Goal: Task Accomplishment & Management: Complete application form

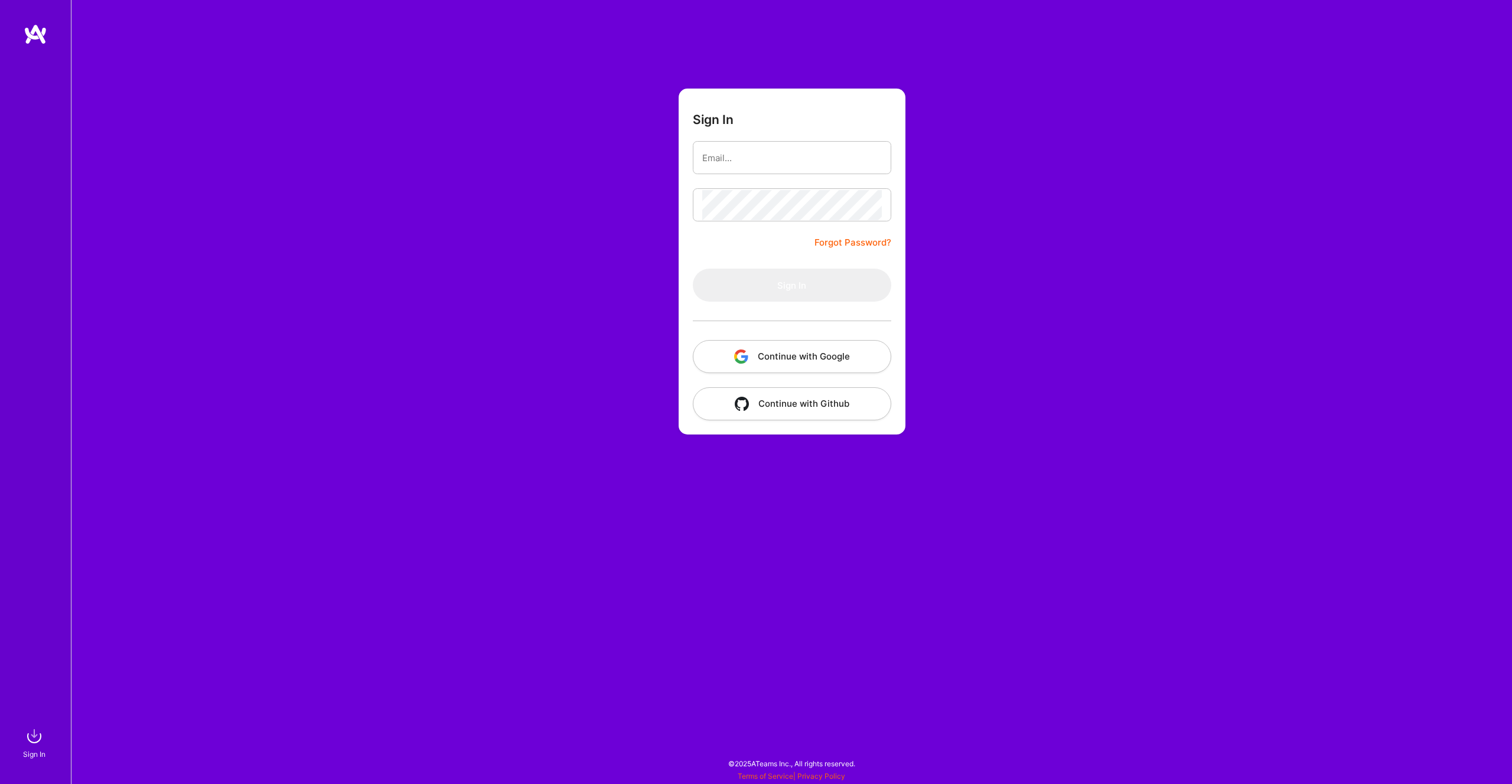
click at [0, 779] on com-1password-button at bounding box center [0, 779] width 0 height 0
type input "[EMAIL_ADDRESS][DOMAIN_NAME]"
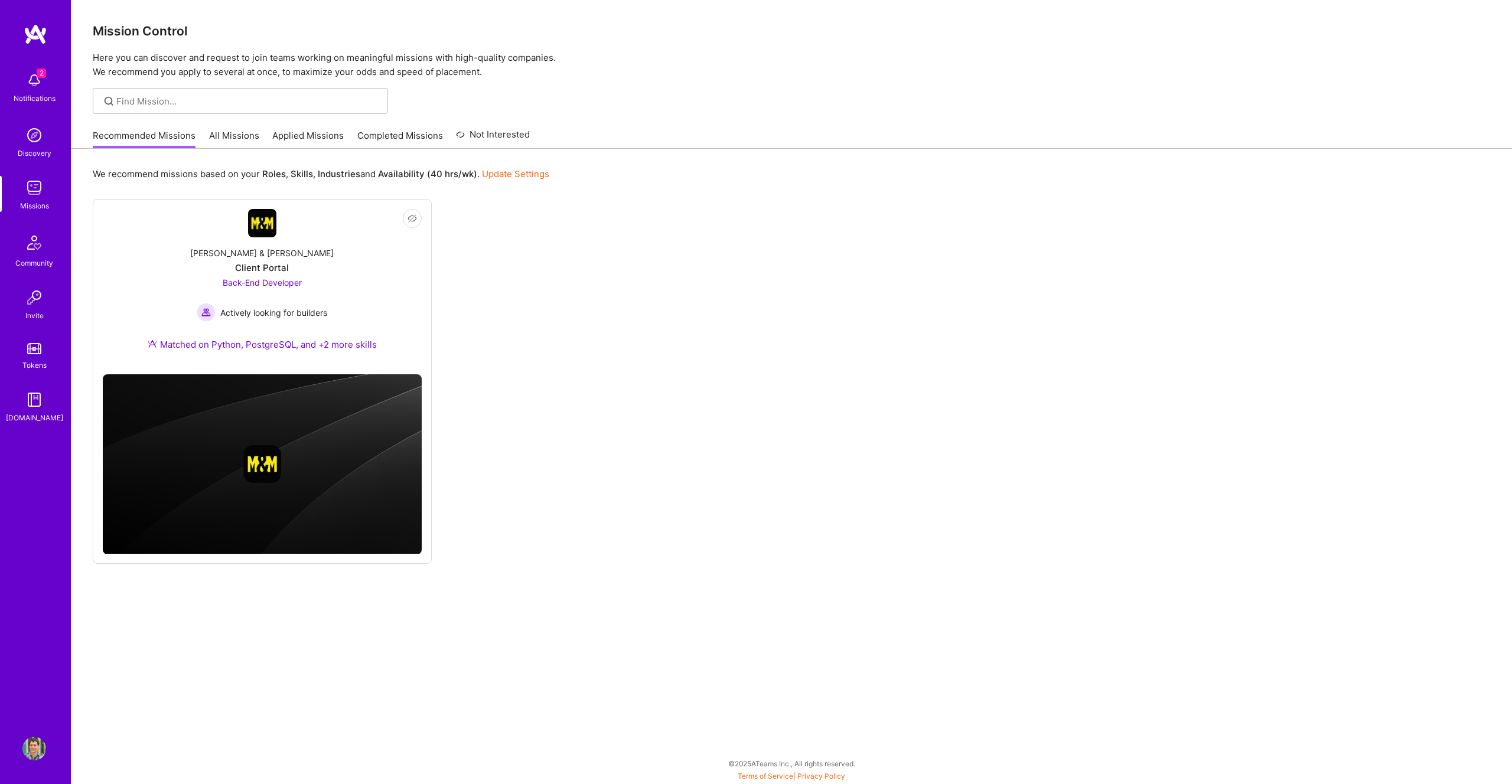
click at [28, 74] on img at bounding box center [34, 80] width 23 height 23
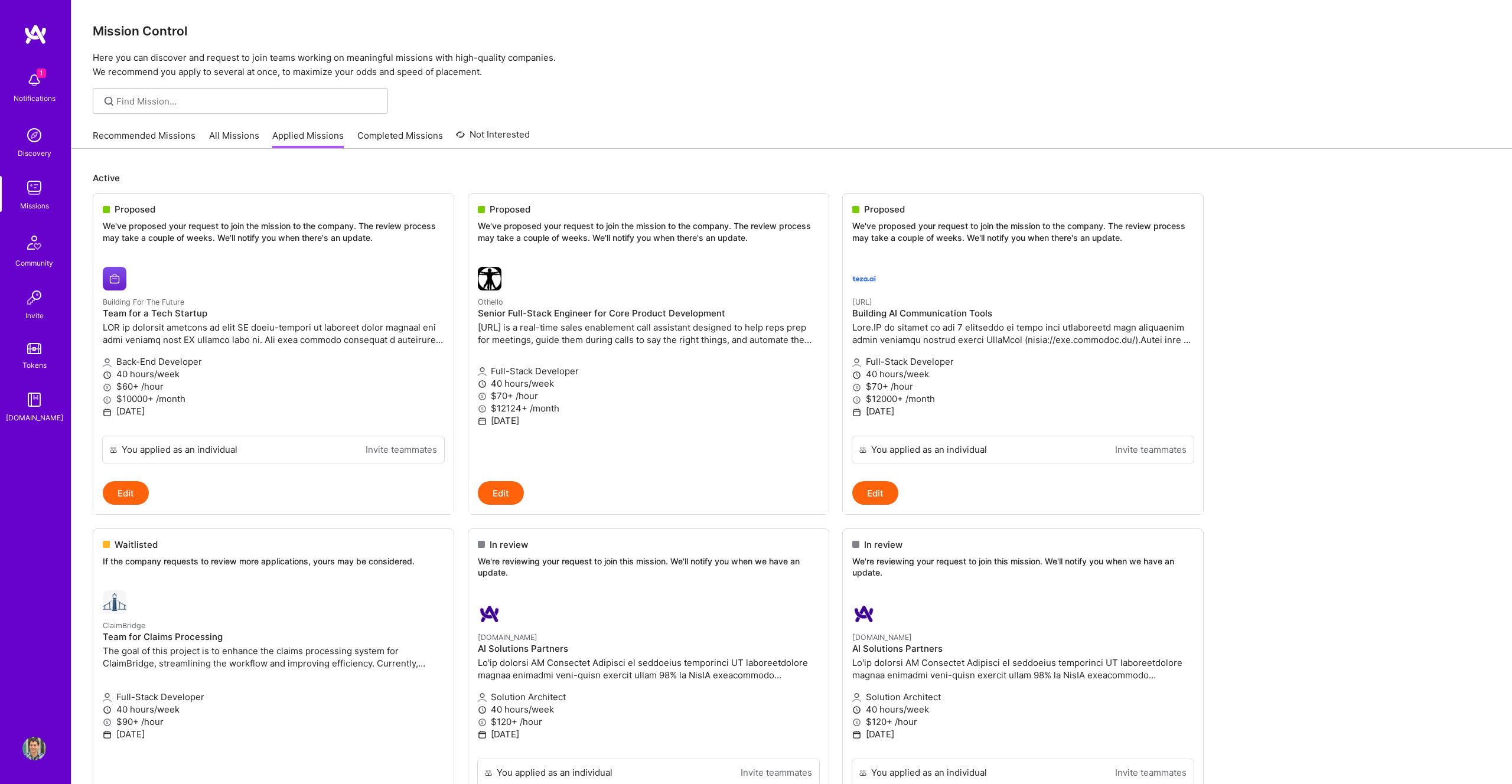
click at [36, 102] on div "Notifications" at bounding box center [34, 98] width 42 height 12
click at [160, 312] on h4 "Team for a Tech Startup" at bounding box center [273, 314] width 341 height 11
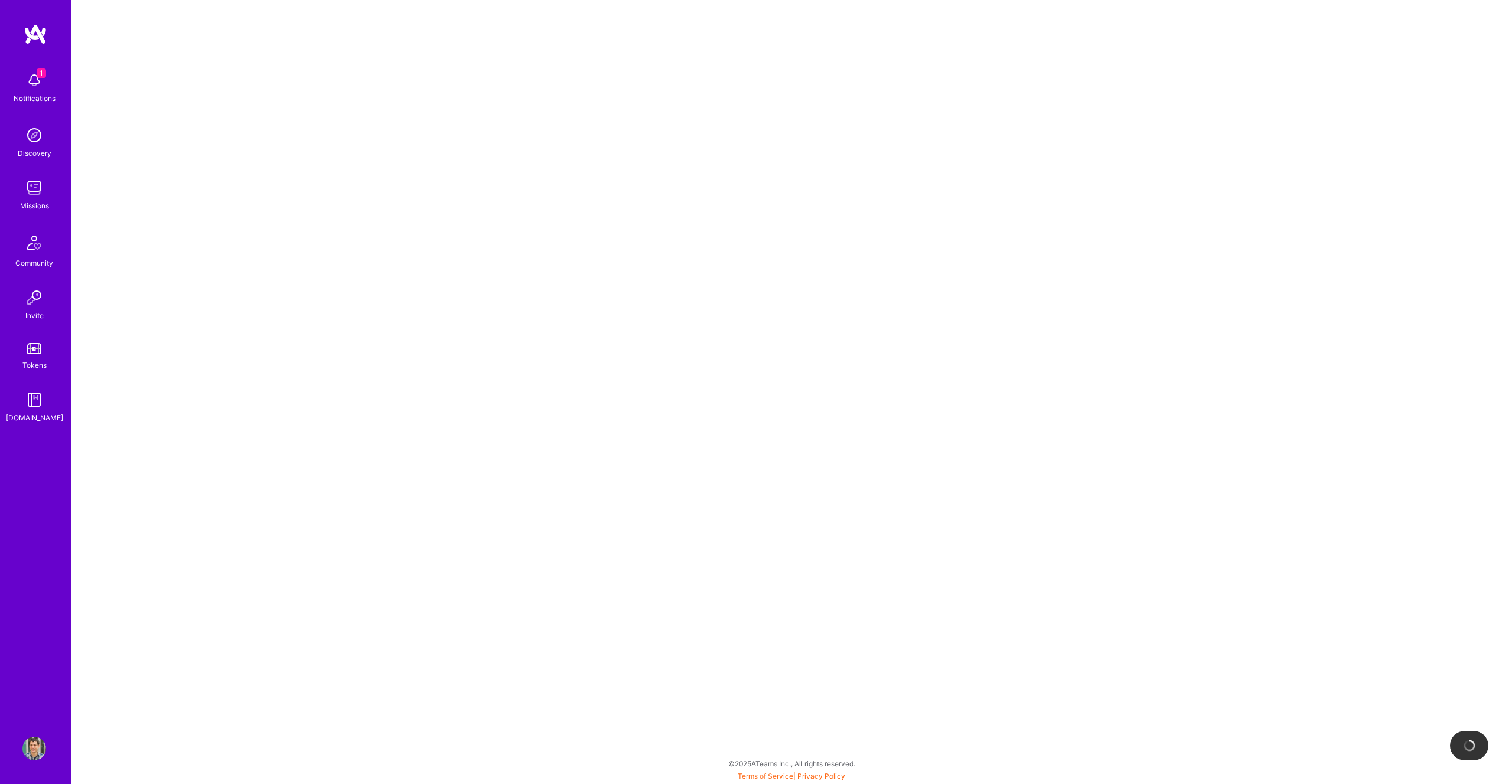
select select "AD"
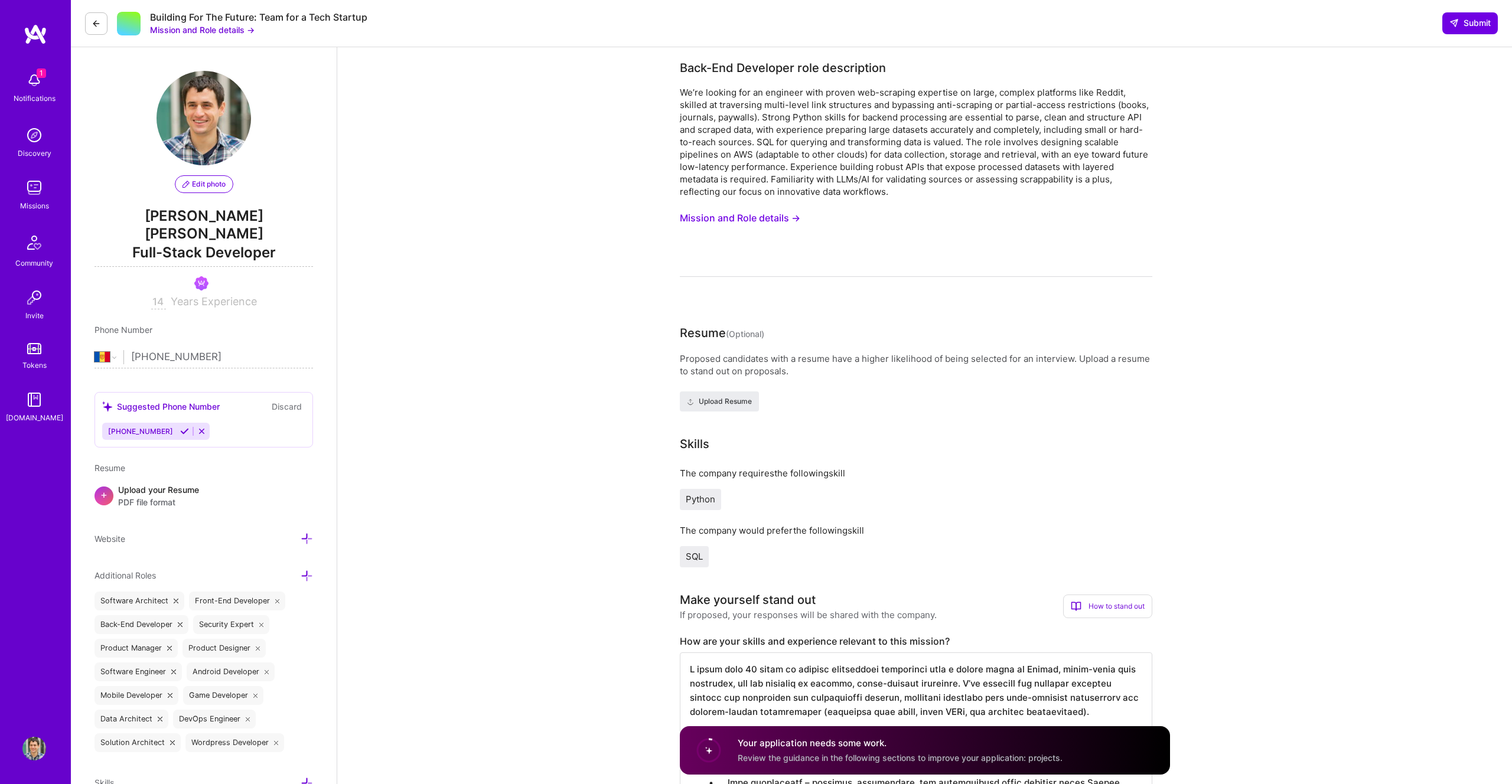
click at [769, 215] on button "Mission and Role details →" at bounding box center [740, 218] width 120 height 22
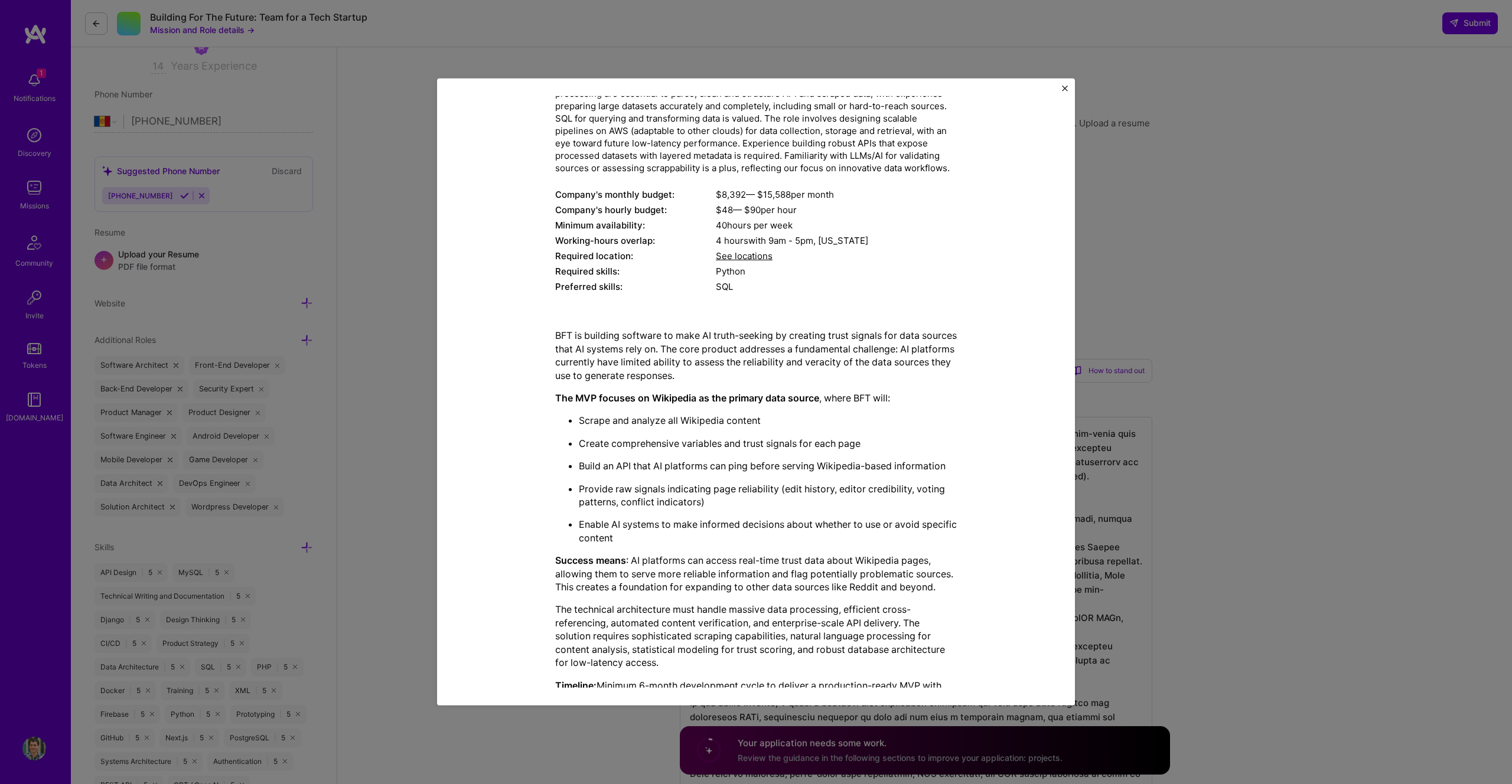
scroll to position [164, 0]
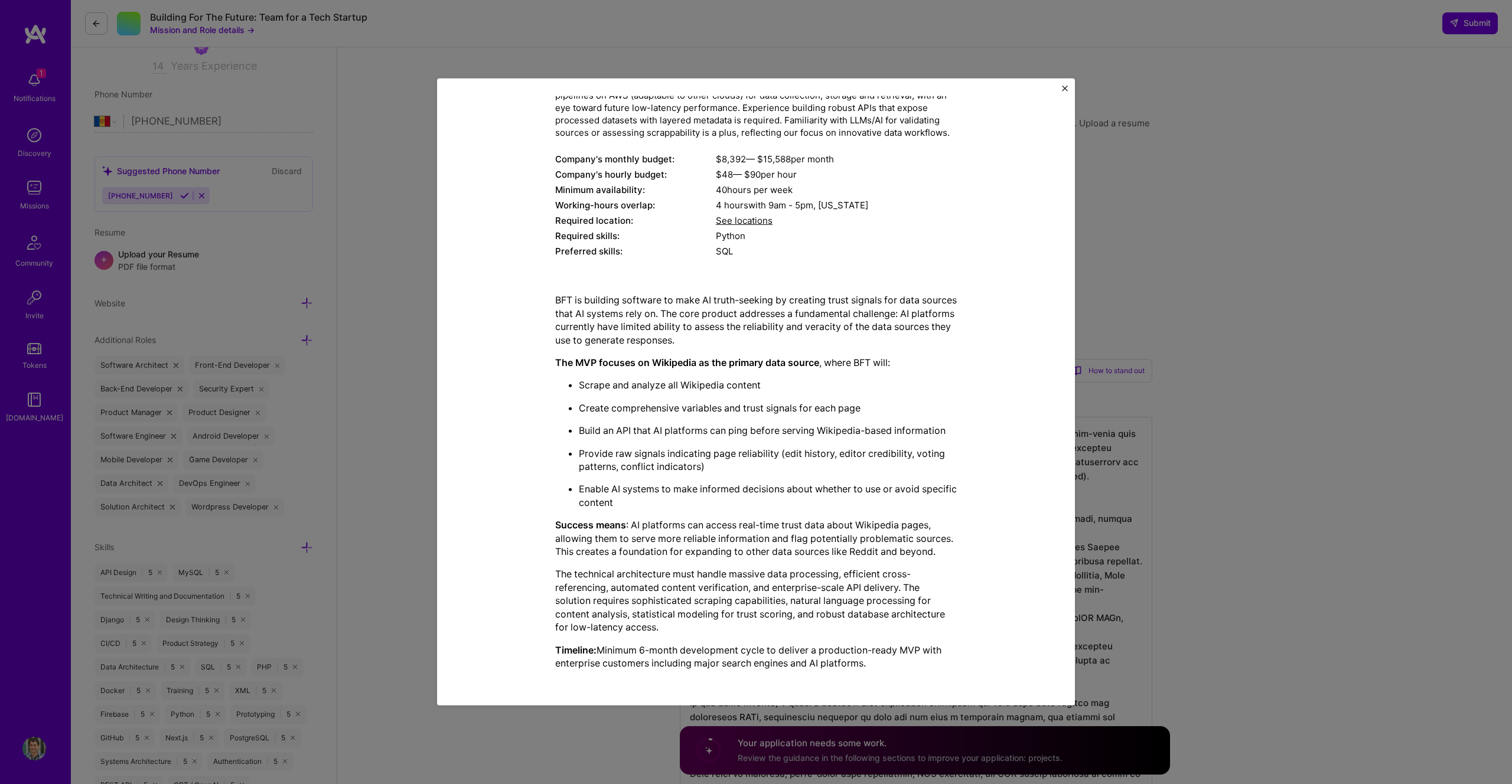
click at [720, 657] on p "Timeline: Minimum 6-month development cycle to deliver a production-ready MVP w…" at bounding box center [756, 657] width 401 height 27
click at [719, 657] on p "Timeline: Minimum 6-month development cycle to deliver a production-ready MVP w…" at bounding box center [756, 657] width 401 height 27
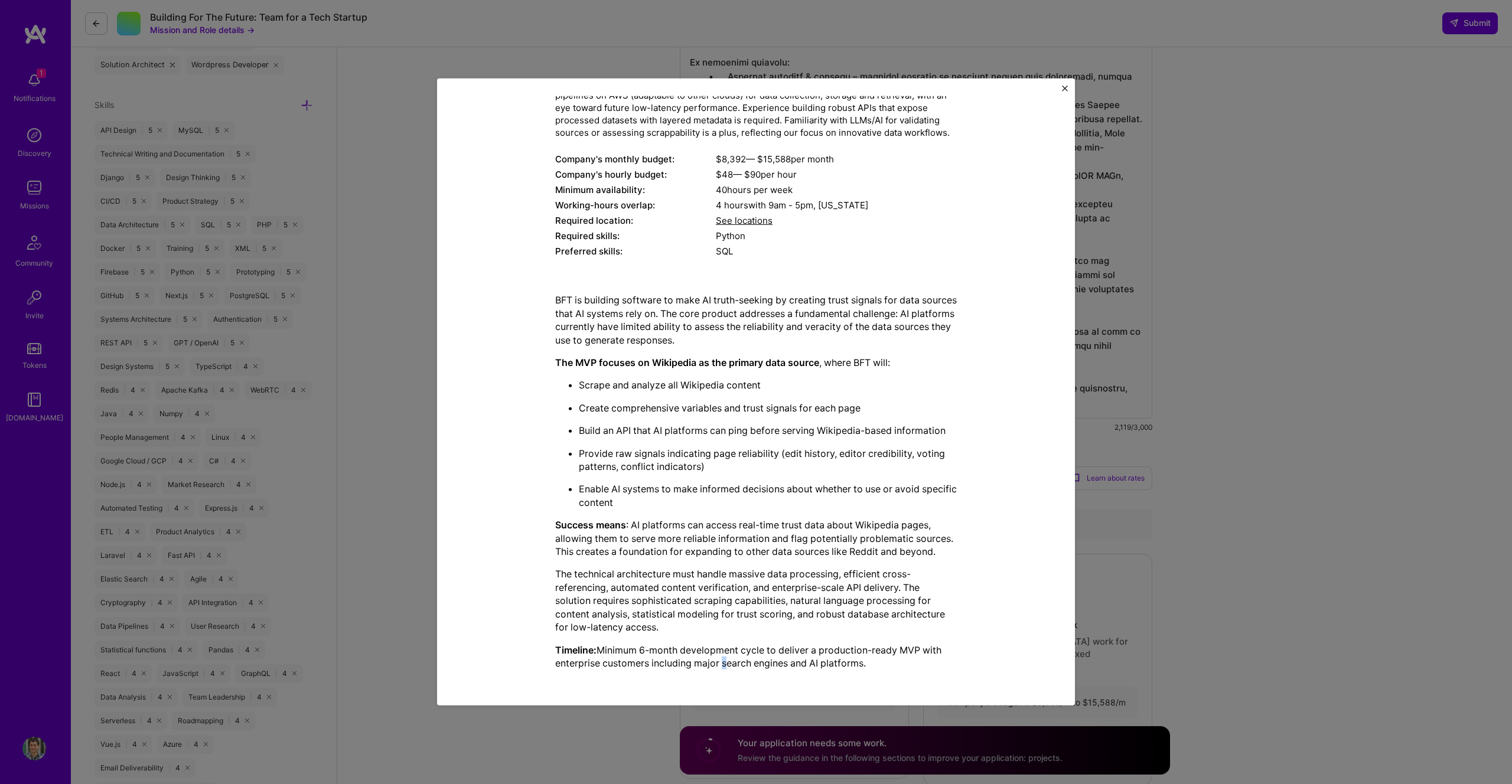
scroll to position [0, 0]
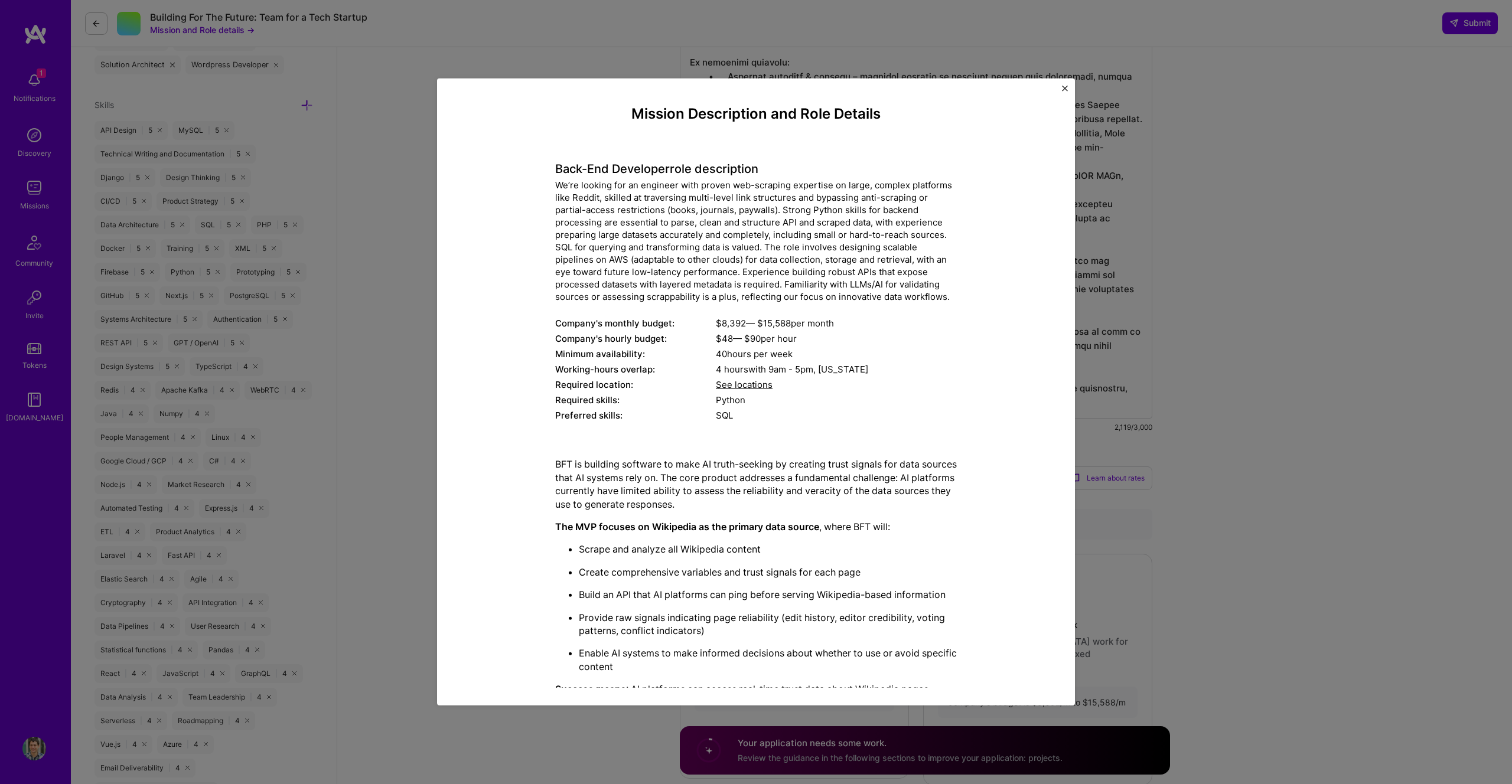
click at [373, 359] on div "Mission Description and Role Details Back-End Developer role description We’re …" at bounding box center [756, 392] width 1512 height 784
click at [373, 359] on div "Back-End Developer role description We’re looking for an engineer with proven w…" at bounding box center [925, 623] width 1175 height 2508
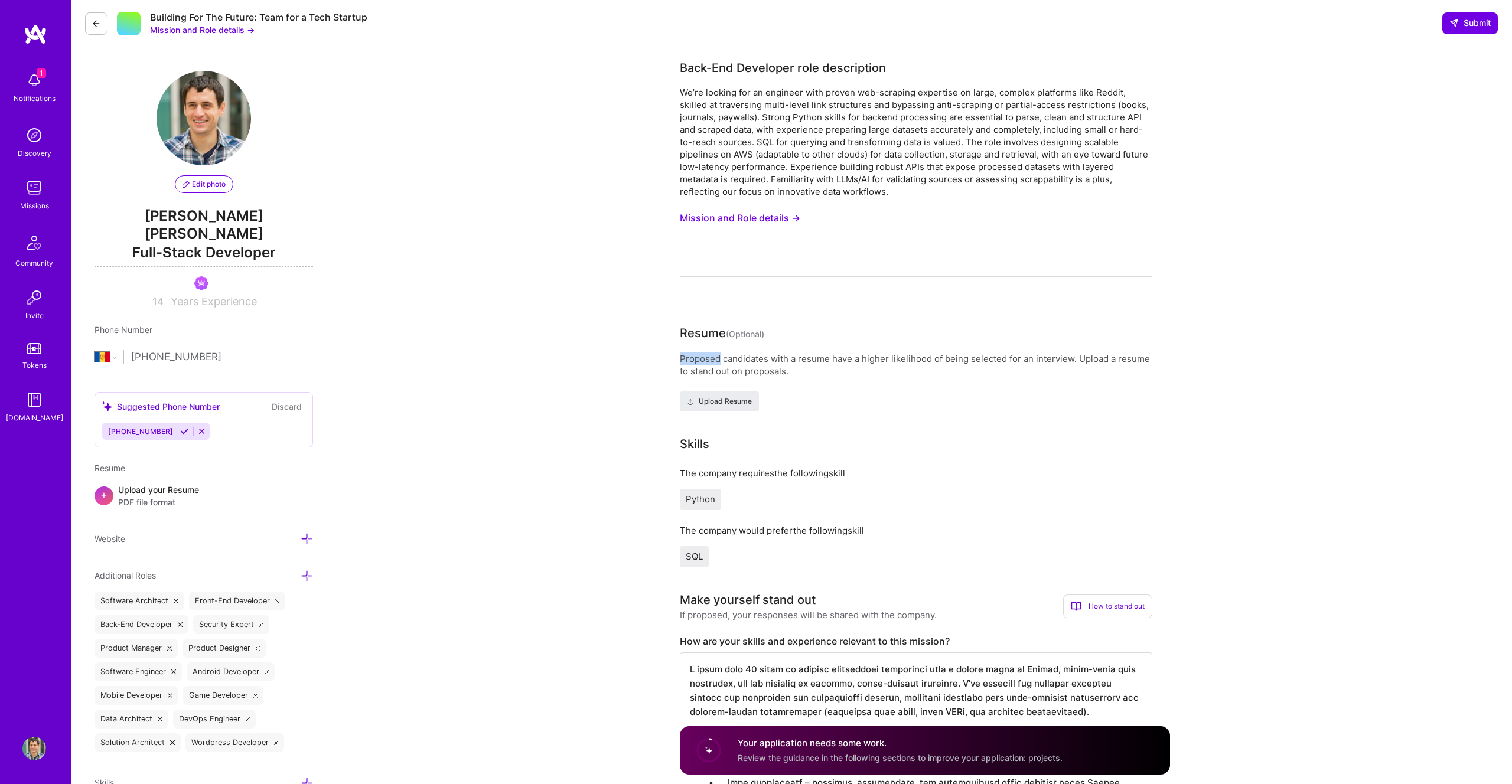
click at [716, 222] on button "Mission and Role details →" at bounding box center [740, 218] width 120 height 22
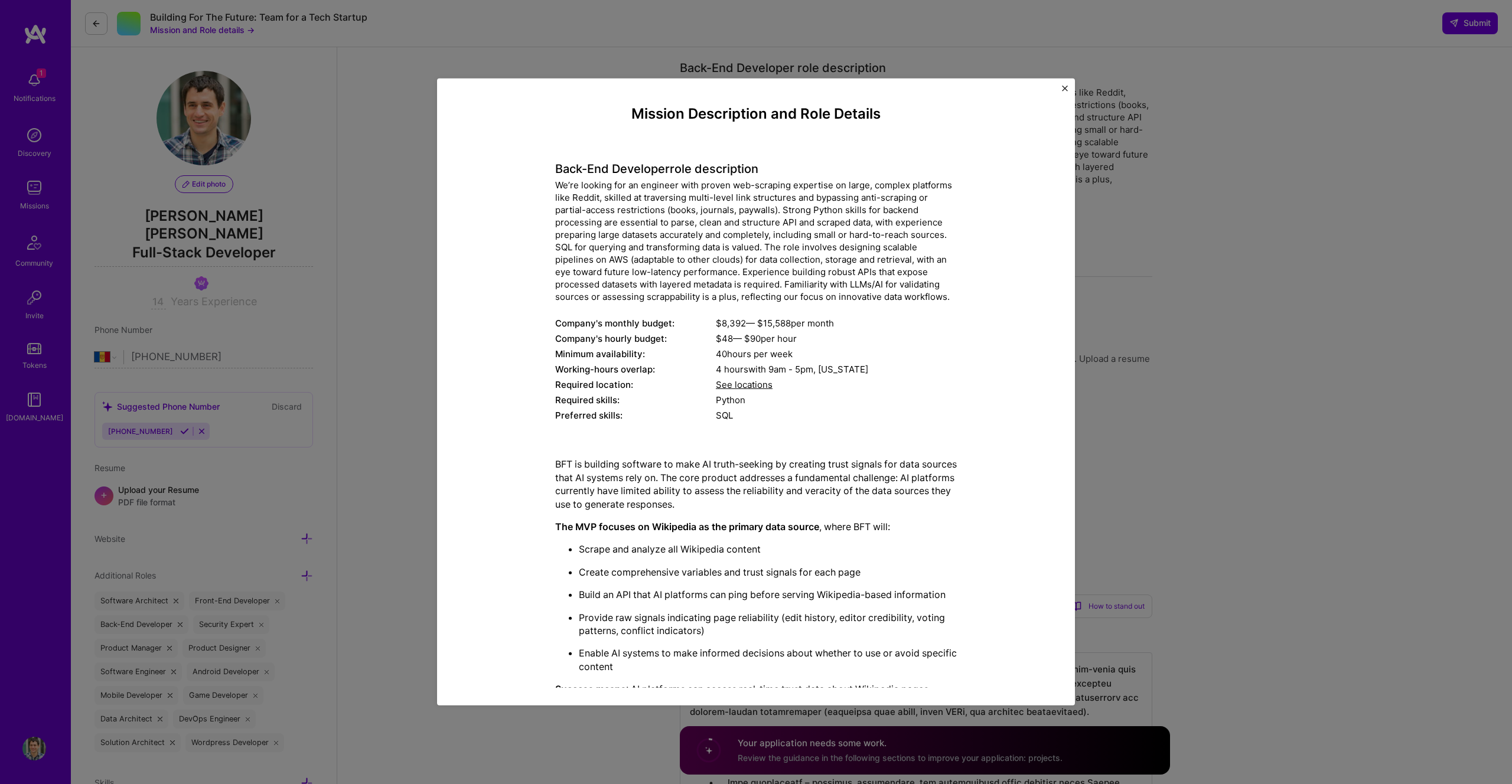
scroll to position [164, 0]
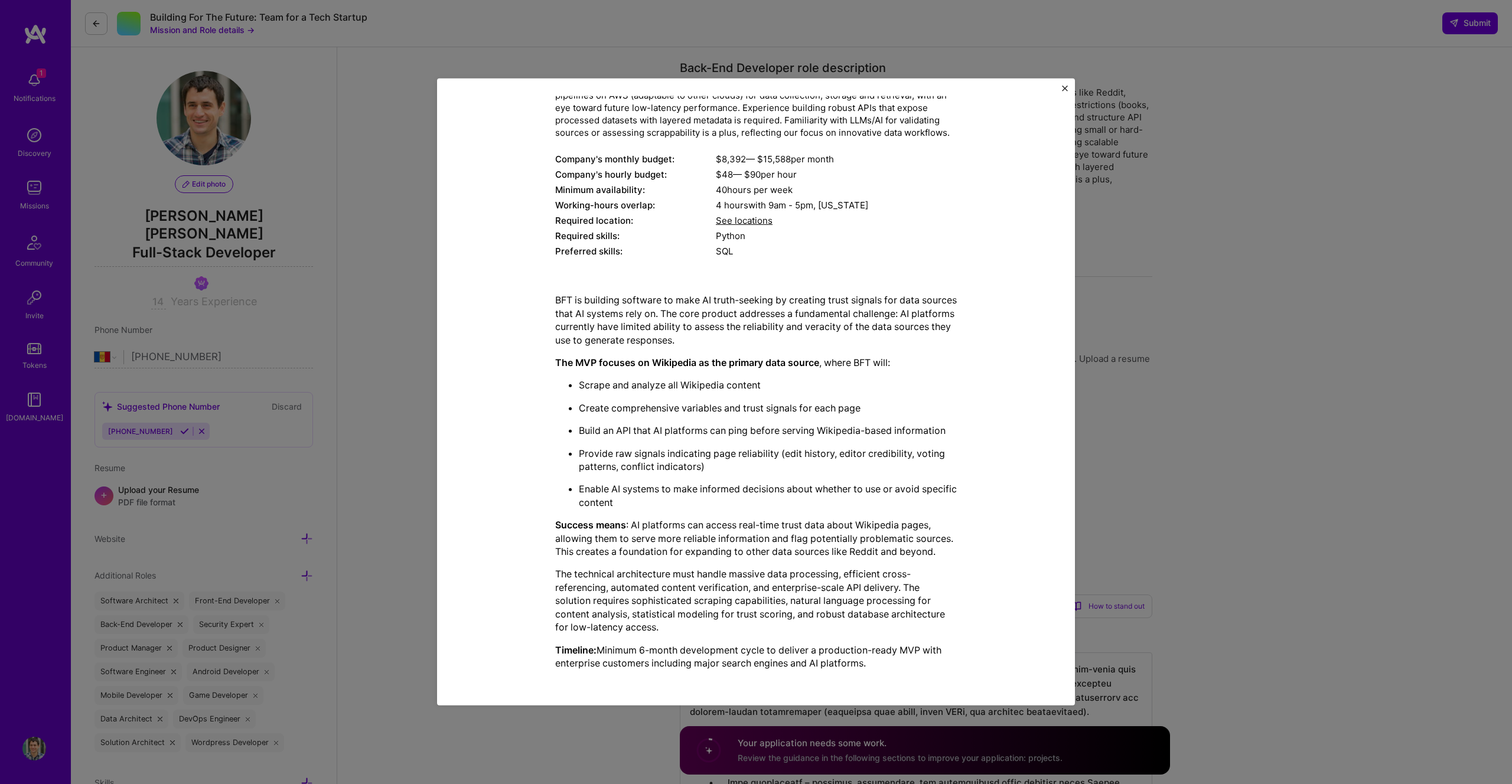
click at [583, 7] on div "Mission Description and Role Details Back-End Developer role description We’re …" at bounding box center [756, 392] width 1512 height 784
